Goal: Information Seeking & Learning: Learn about a topic

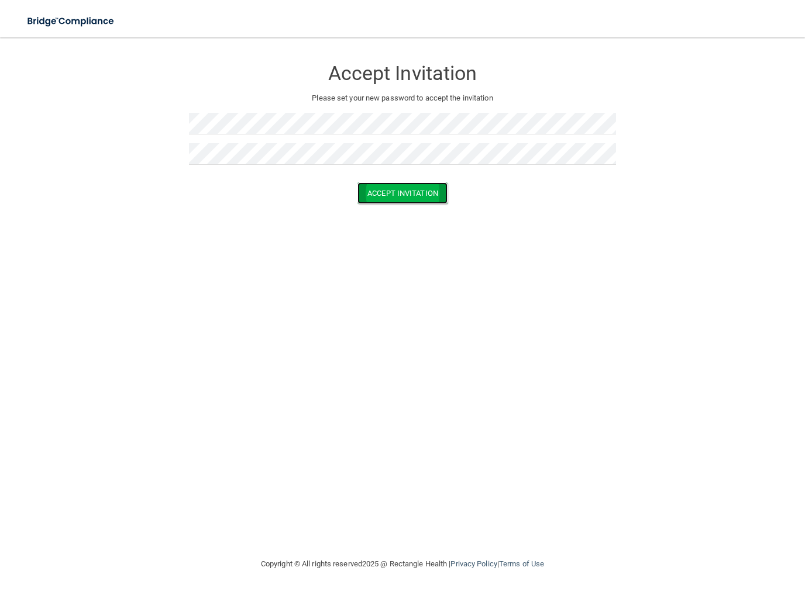
click at [389, 191] on button "Accept Invitation" at bounding box center [402, 193] width 90 height 22
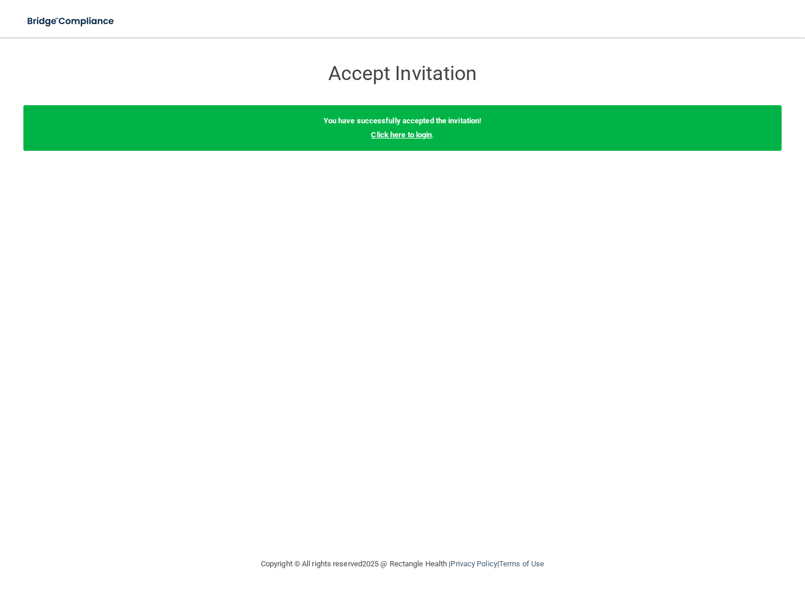
click at [394, 132] on link "Click here to login" at bounding box center [401, 134] width 61 height 9
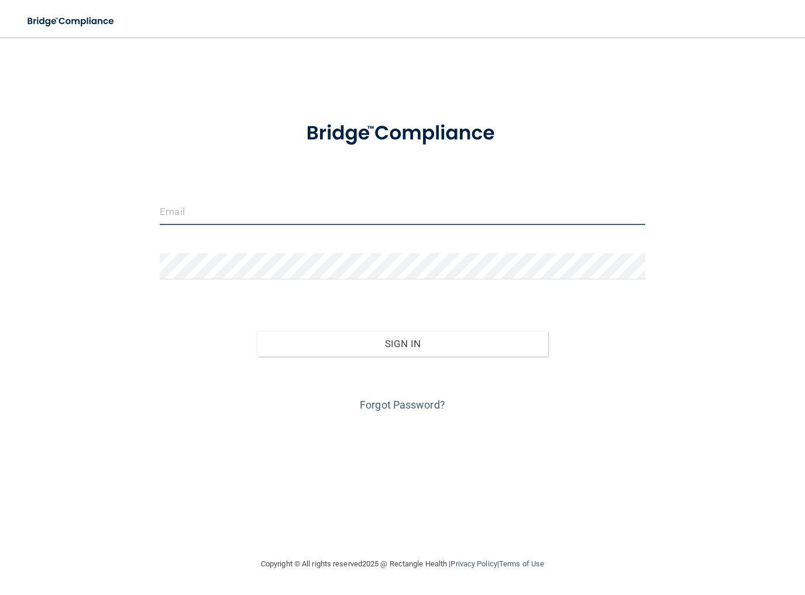
click at [344, 211] on input "email" at bounding box center [402, 212] width 485 height 26
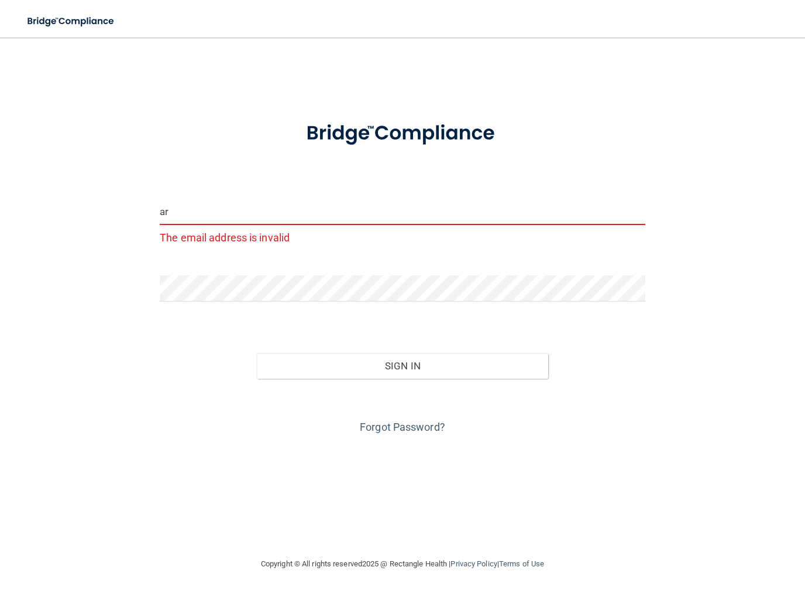
type input "a"
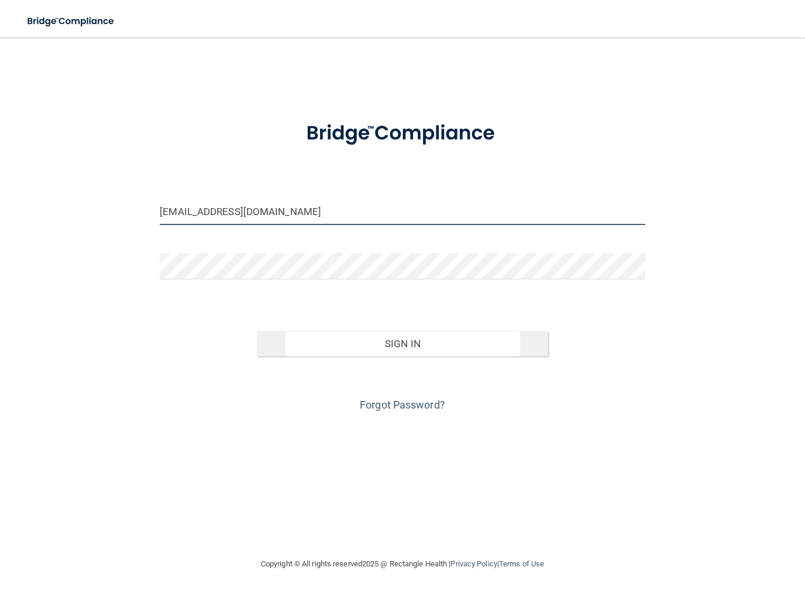
type input "[EMAIL_ADDRESS][DOMAIN_NAME]"
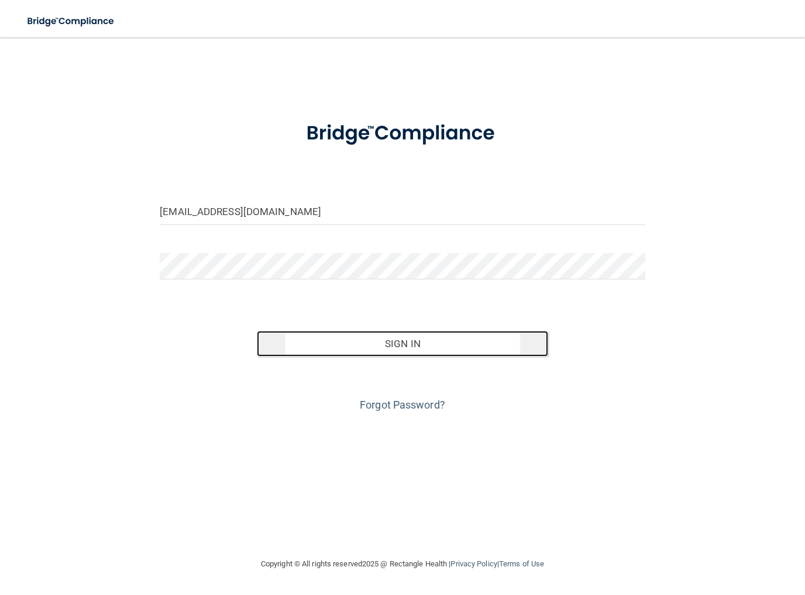
click at [325, 340] on button "Sign In" at bounding box center [402, 344] width 291 height 26
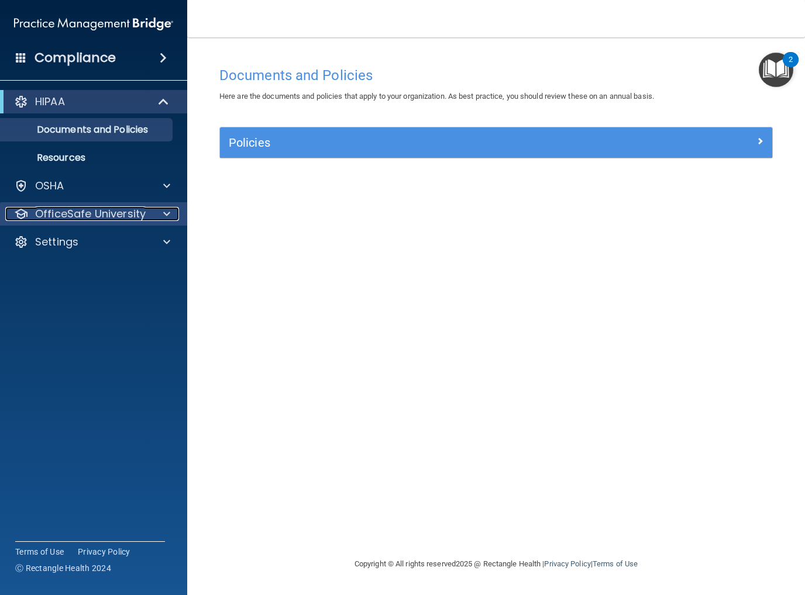
click at [161, 217] on div at bounding box center [164, 214] width 29 height 14
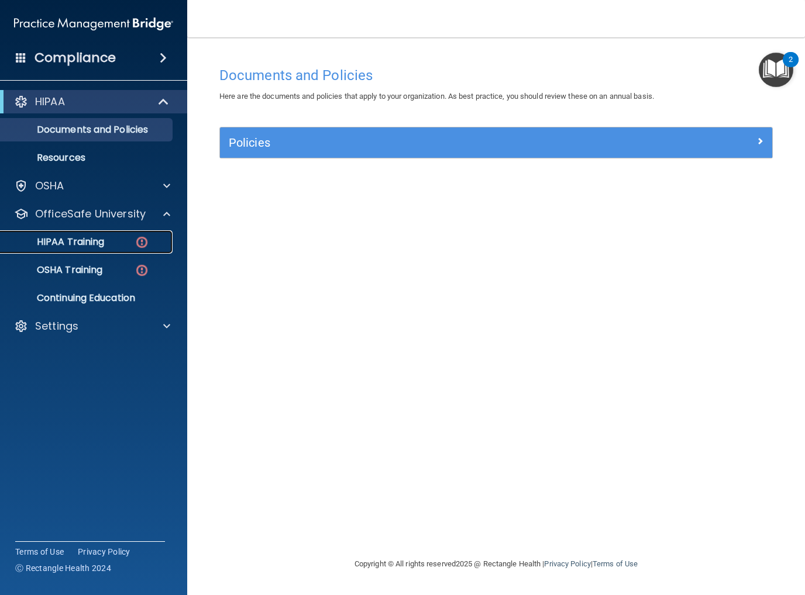
click at [89, 240] on p "HIPAA Training" at bounding box center [56, 242] width 97 height 12
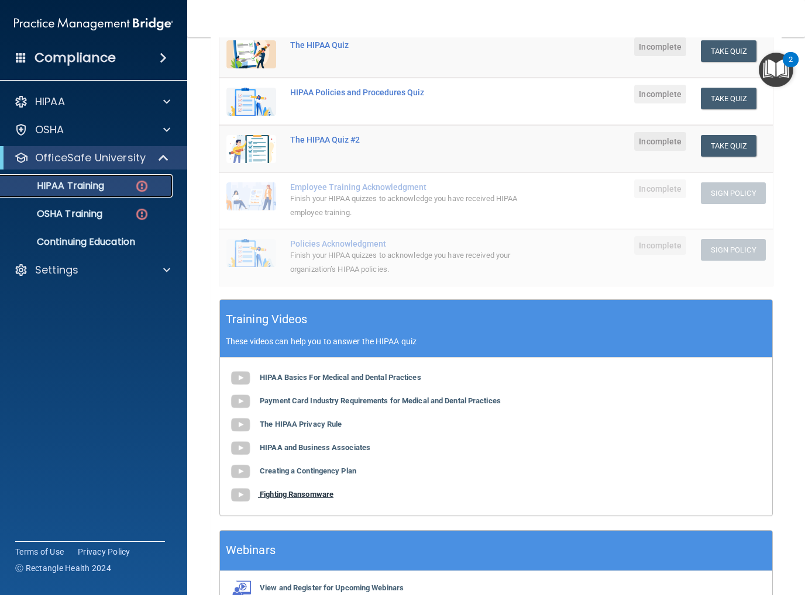
scroll to position [256, 0]
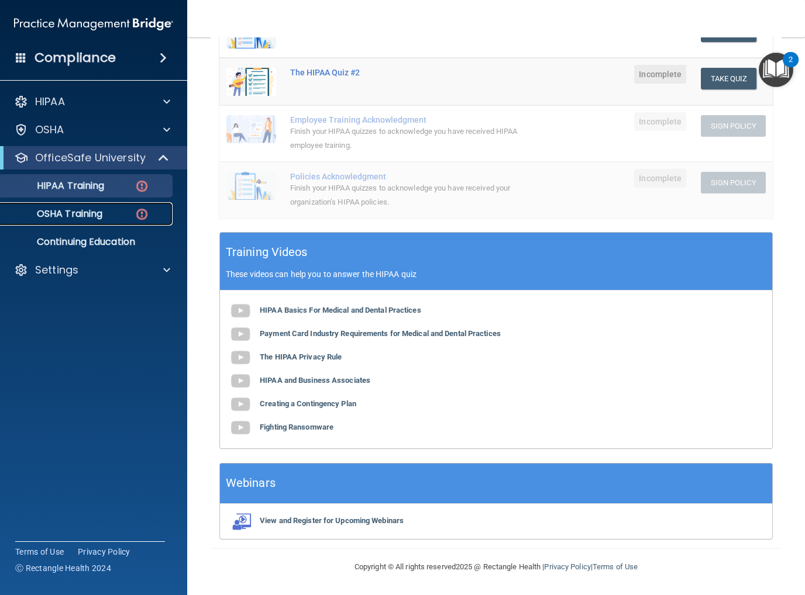
click at [84, 215] on p "OSHA Training" at bounding box center [55, 214] width 95 height 12
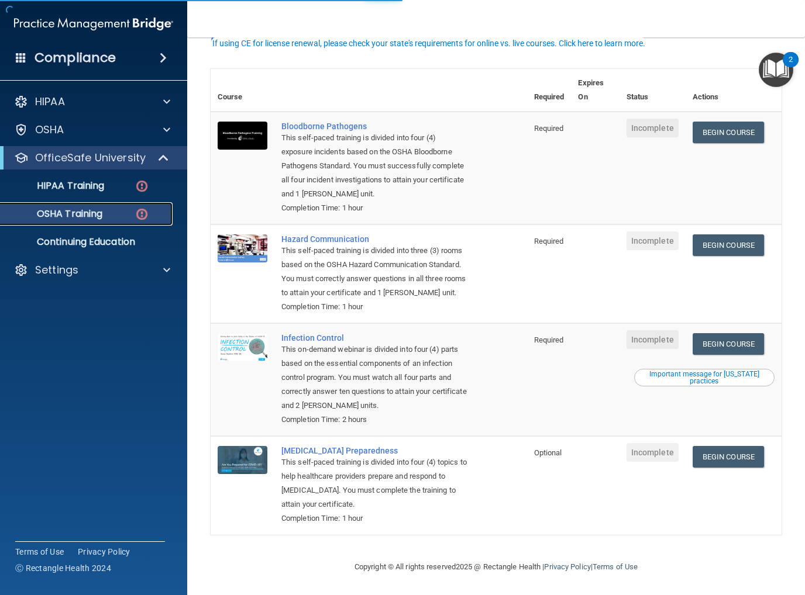
scroll to position [82, 0]
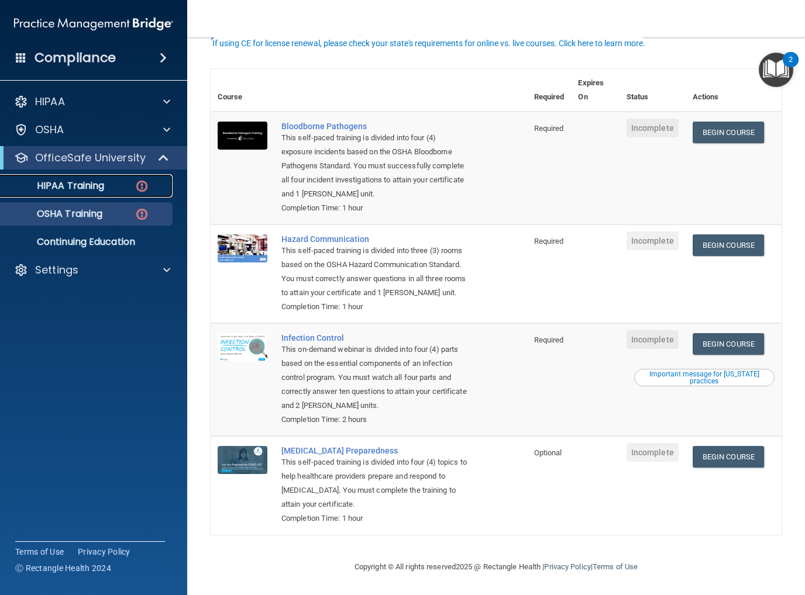
click at [92, 196] on link "HIPAA Training" at bounding box center [80, 185] width 184 height 23
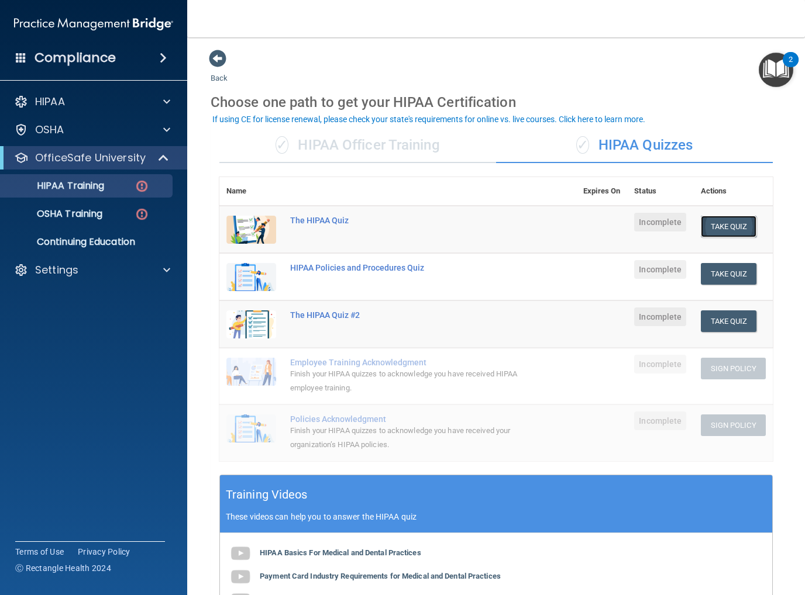
click at [743, 237] on button "Take Quiz" at bounding box center [729, 227] width 56 height 22
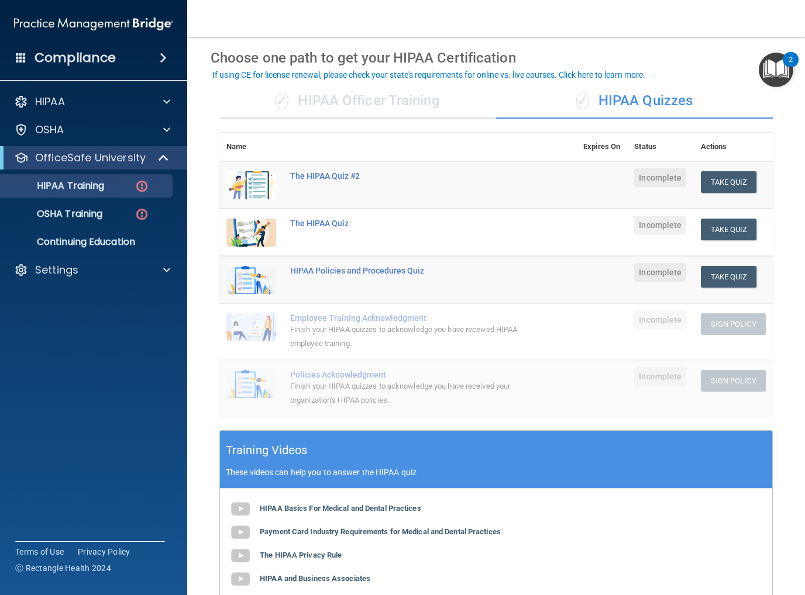
scroll to position [37, 0]
